Goal: Task Accomplishment & Management: Use online tool/utility

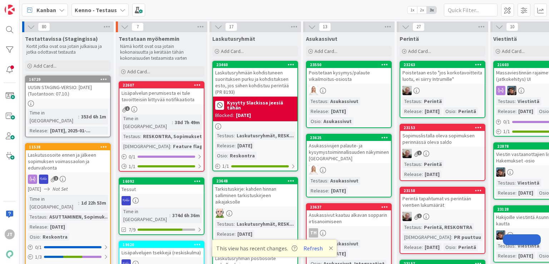
click at [85, 9] on b "Kenno - Testaus" at bounding box center [96, 9] width 42 height 7
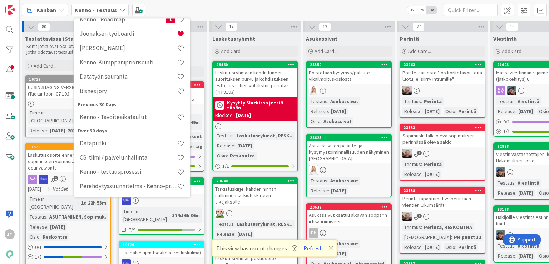
scroll to position [132, 0]
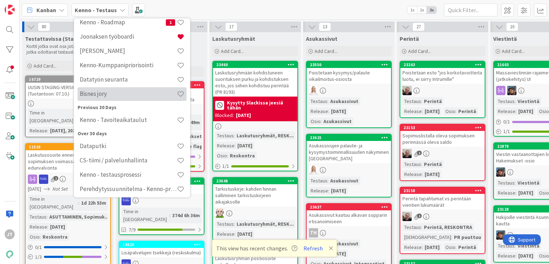
click at [130, 96] on h4 "Bisnes jory" at bounding box center [128, 93] width 97 height 7
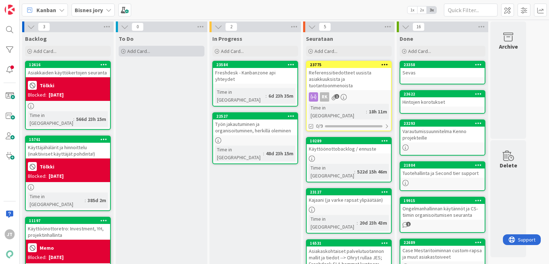
click at [159, 50] on div "Add Card..." at bounding box center [162, 51] width 86 height 11
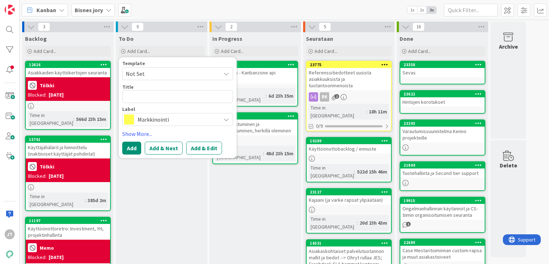
click at [177, 118] on span "Markkinointi" at bounding box center [177, 119] width 79 height 10
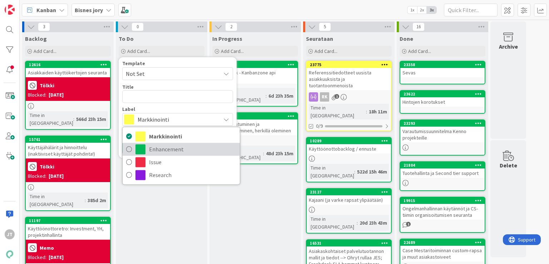
click at [168, 149] on span "Enhancement" at bounding box center [192, 149] width 87 height 11
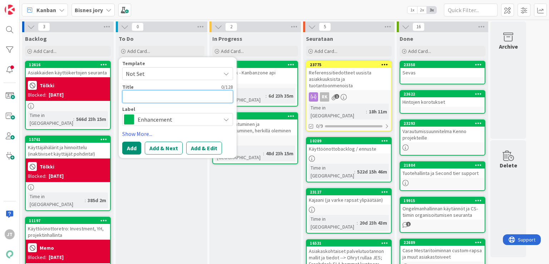
click at [172, 94] on textarea at bounding box center [177, 96] width 111 height 13
type textarea "x"
type textarea "P"
type textarea "x"
type textarea "Pa"
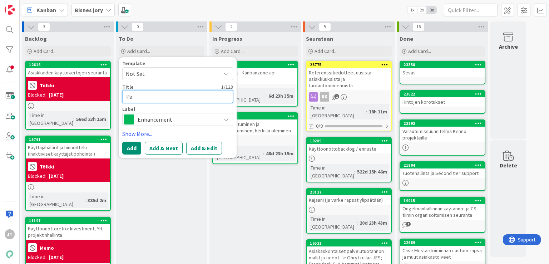
type textarea "x"
type textarea "Pal"
type textarea "x"
type textarea "Palv"
type textarea "x"
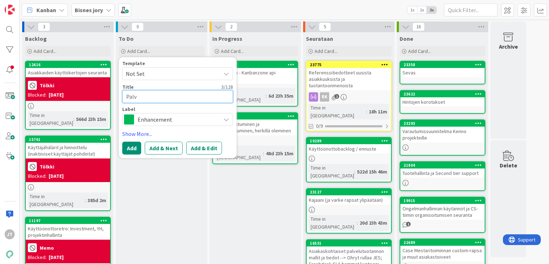
type textarea "Palve"
type textarea "x"
type textarea "Palvel"
type textarea "x"
type textarea "Palvelu"
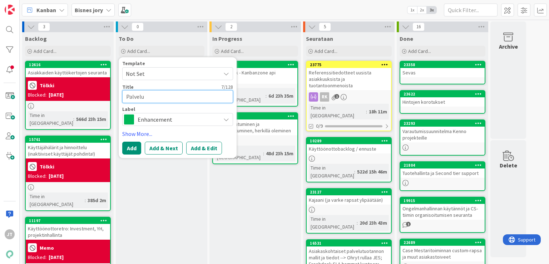
type textarea "x"
type textarea "Palvelup"
type textarea "x"
type textarea "Palvelupy"
type textarea "x"
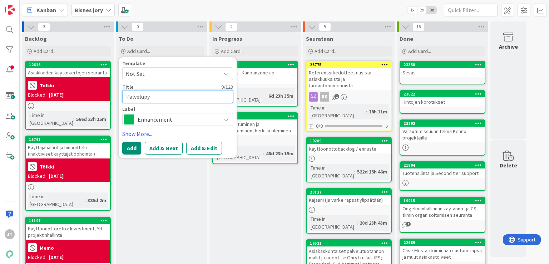
type textarea "Palvelupyy"
type textarea "x"
type textarea "Palvelupyyn"
type textarea "x"
type textarea "Palvelupyynt"
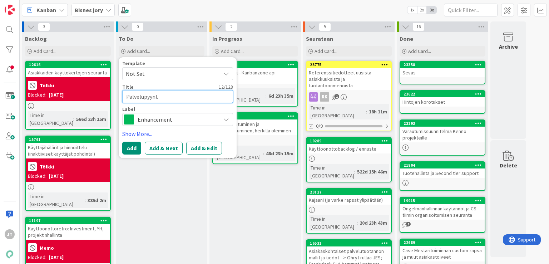
type textarea "x"
type textarea "Palvelupyyntö"
type textarea "x"
type textarea "Palvelupyyntöj"
type textarea "x"
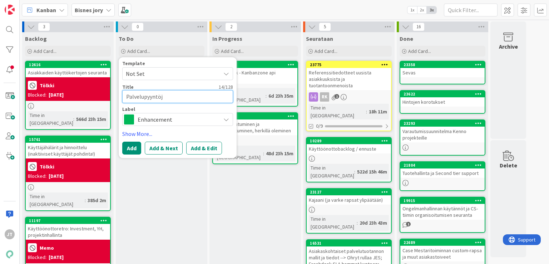
type textarea "Palvelupyyntöje"
type textarea "x"
type textarea "Palvelupyyntöjen"
type textarea "x"
type textarea "Palvelupyyntöjen"
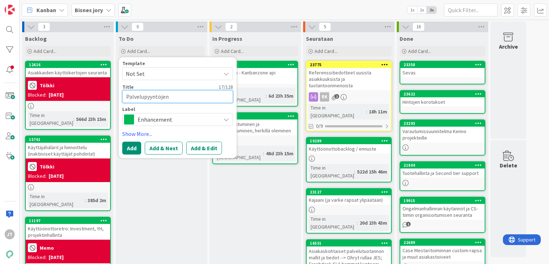
type textarea "x"
type textarea "Palvelupyyntöjen k"
type textarea "x"
type textarea "Palvelupyyntöjen kä"
type textarea "x"
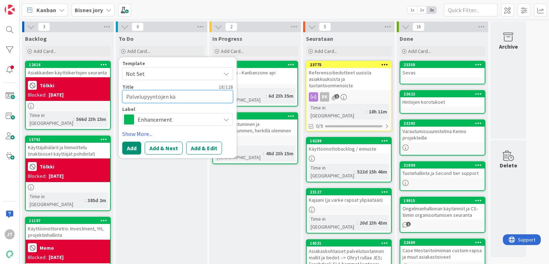
type textarea "Palvelupyyntöjen käs"
type textarea "x"
type textarea "Palvelupyyntöjen käsi"
type textarea "x"
type textarea "Palvelupyyntöjen käsit"
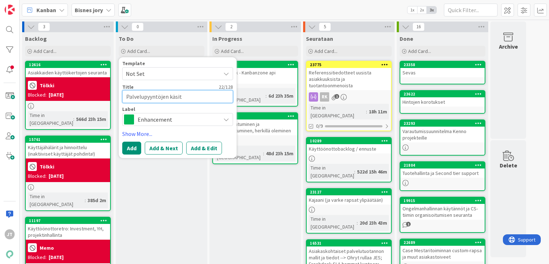
type textarea "x"
type textarea "Palvelupyyntöjen käsitt"
type textarea "x"
type textarea "Palvelupyyntöjen käsitte"
type textarea "x"
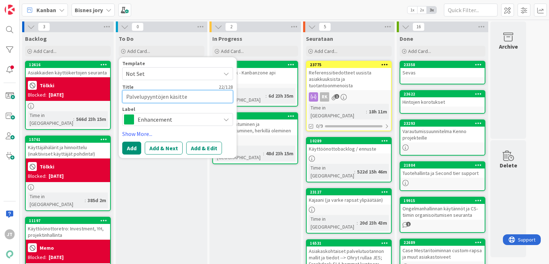
type textarea "Palvelupyyntöjen käsittel"
type textarea "x"
type textarea "Palvelupyyntöjen käsittely"
click at [199, 147] on button "Add & Edit" at bounding box center [204, 148] width 36 height 13
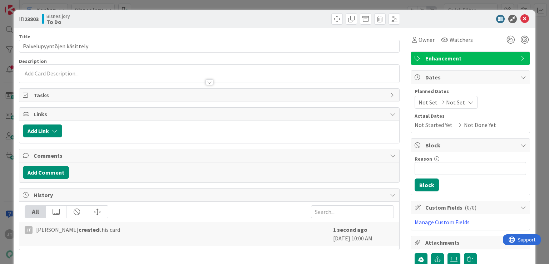
click at [86, 74] on p at bounding box center [209, 73] width 372 height 8
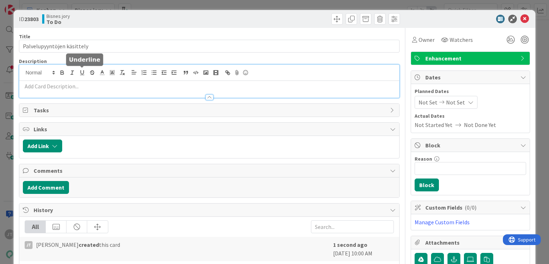
click at [85, 83] on p at bounding box center [209, 86] width 372 height 8
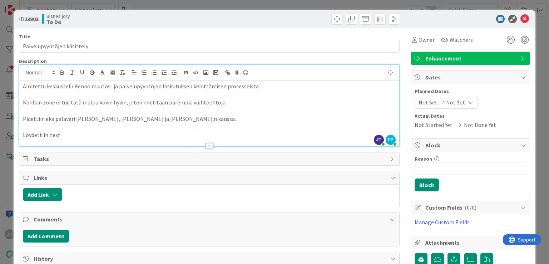
click at [65, 140] on div at bounding box center [209, 143] width 380 height 8
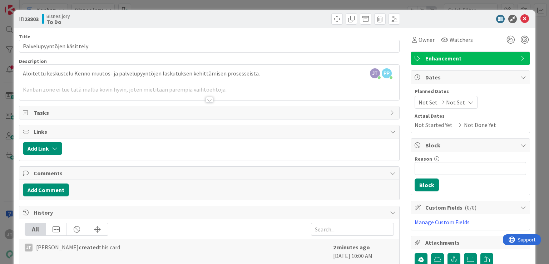
click at [205, 100] on div at bounding box center [209, 100] width 8 height 6
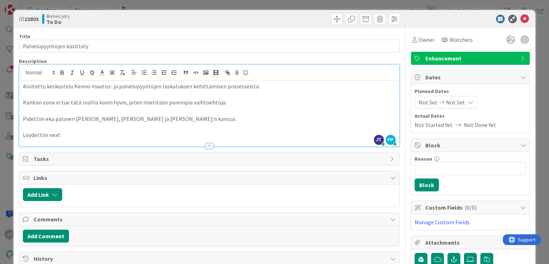
drag, startPoint x: 81, startPoint y: 132, endPoint x: 23, endPoint y: 144, distance: 59.6
click at [23, 144] on div "Description JT Joonas Taina joined 2 m ago PP Pekka Paaskunta just joined Aloit…" at bounding box center [209, 102] width 380 height 89
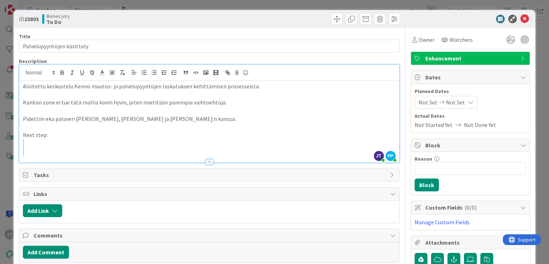
click at [29, 147] on div "Aloitettu keskustelu Kenno muutos- ja palvelupyyntöjen laskutuksen kehittämisen…" at bounding box center [209, 121] width 380 height 81
click at [28, 146] on p at bounding box center [209, 143] width 372 height 8
click at [86, 148] on p at bounding box center [209, 151] width 372 height 8
click at [34, 143] on p at bounding box center [209, 143] width 372 height 8
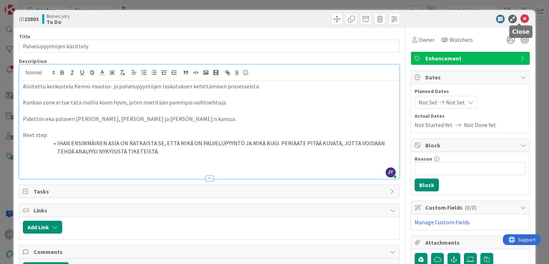
click at [520, 16] on icon at bounding box center [524, 19] width 9 height 9
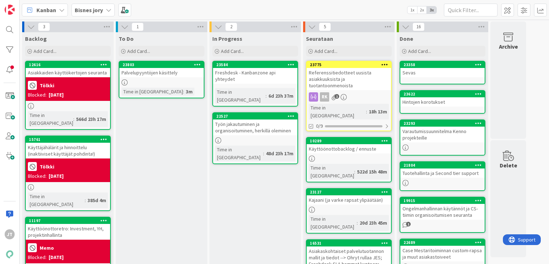
click at [366, 76] on div "Referenssitiedotteet uusista asiakkuuksista ja tuotantoonmenoista" at bounding box center [349, 79] width 84 height 22
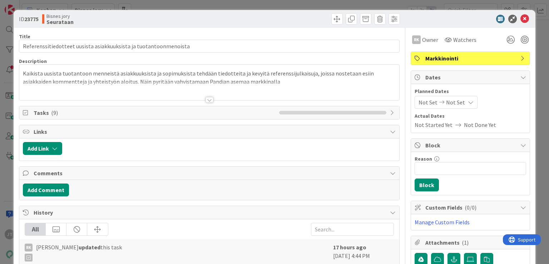
click at [208, 99] on div at bounding box center [209, 100] width 8 height 6
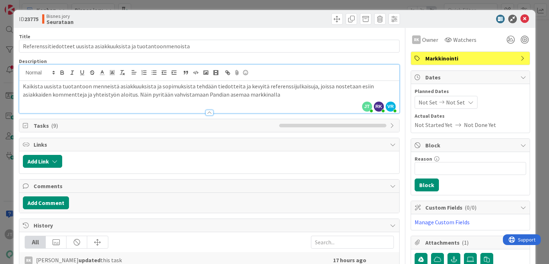
click at [520, 20] on icon at bounding box center [524, 19] width 9 height 9
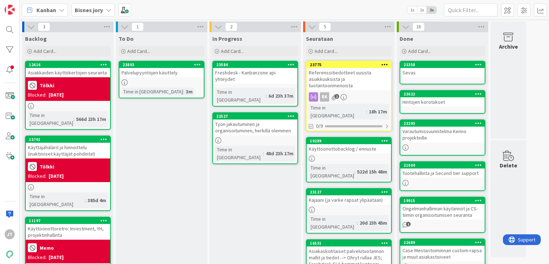
click at [383, 76] on div "Referenssitiedotteet uusista asiakkuuksista ja tuotantoonmenoista" at bounding box center [349, 79] width 84 height 22
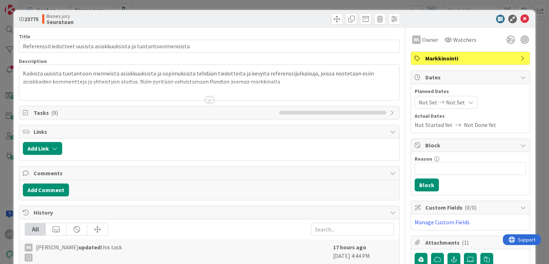
drag, startPoint x: 80, startPoint y: 113, endPoint x: 83, endPoint y: 110, distance: 3.8
click at [82, 111] on span "Tasks ( 9 )" at bounding box center [155, 112] width 242 height 9
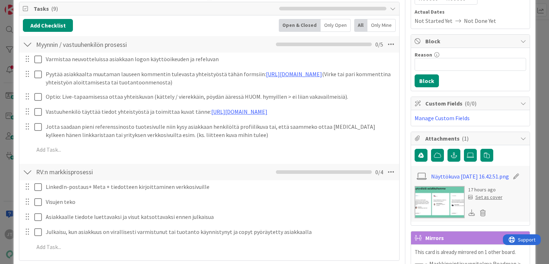
scroll to position [103, 0]
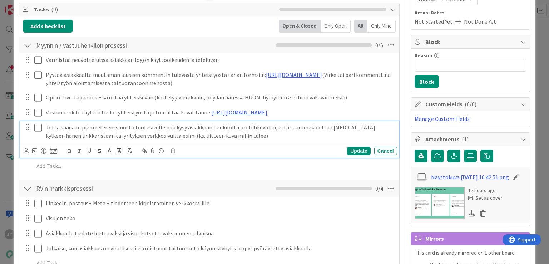
click at [151, 139] on p "Jotta saadaan pieni referenssinosto tuotesivulle niin kysy asiakkaan henkilöltä…" at bounding box center [220, 131] width 348 height 16
click at [151, 138] on p "Jotta saadaan pieni referenssinosto tuotesivulle niin kysy asiakkaan henkilöltä…" at bounding box center [220, 131] width 348 height 16
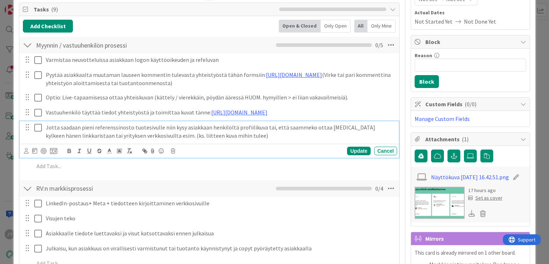
click at [151, 138] on p "Jotta saadaan pieni referenssinosto tuotesivulle niin kysy asiakkaan henkilöltä…" at bounding box center [220, 131] width 348 height 16
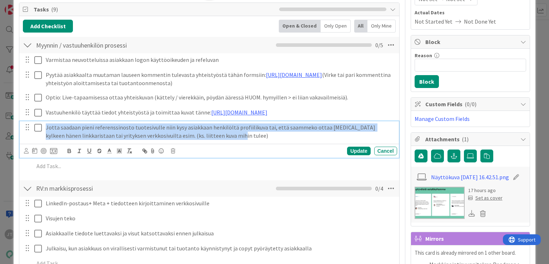
click at [151, 138] on p "Jotta saadaan pieni referenssinosto tuotesivulle niin kysy asiakkaan henkilöltä…" at bounding box center [220, 131] width 348 height 16
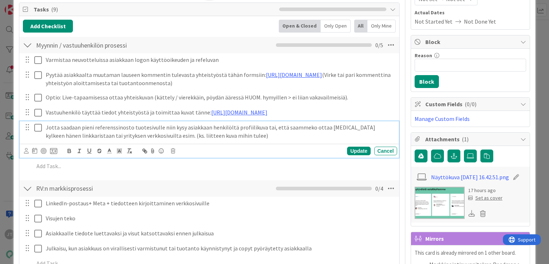
click at [151, 138] on p "Jotta saadaan pieni referenssinosto tuotesivulle niin kysy asiakkaan henkilöltä…" at bounding box center [220, 131] width 348 height 16
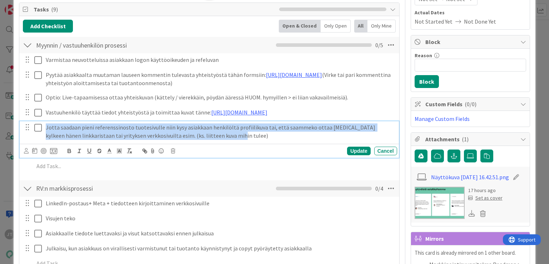
click at [151, 138] on p "Jotta saadaan pieni referenssinosto tuotesivulle niin kysy asiakkaan henkilöltä…" at bounding box center [220, 131] width 348 height 16
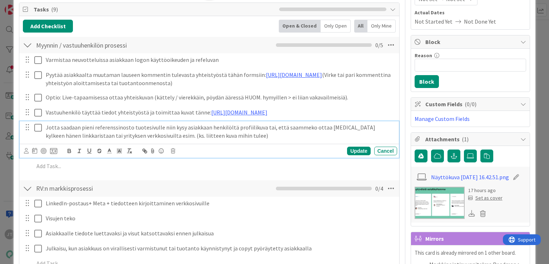
click at [378, 126] on div "Varmistaa neuvotteluissa asiakkaan logon käyttöoikeuden ja refeluvan Update Can…" at bounding box center [209, 114] width 372 height 122
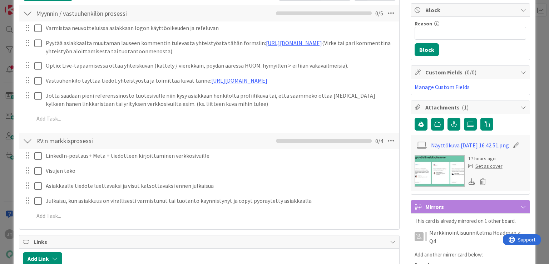
scroll to position [127, 0]
